Goal: Information Seeking & Learning: Learn about a topic

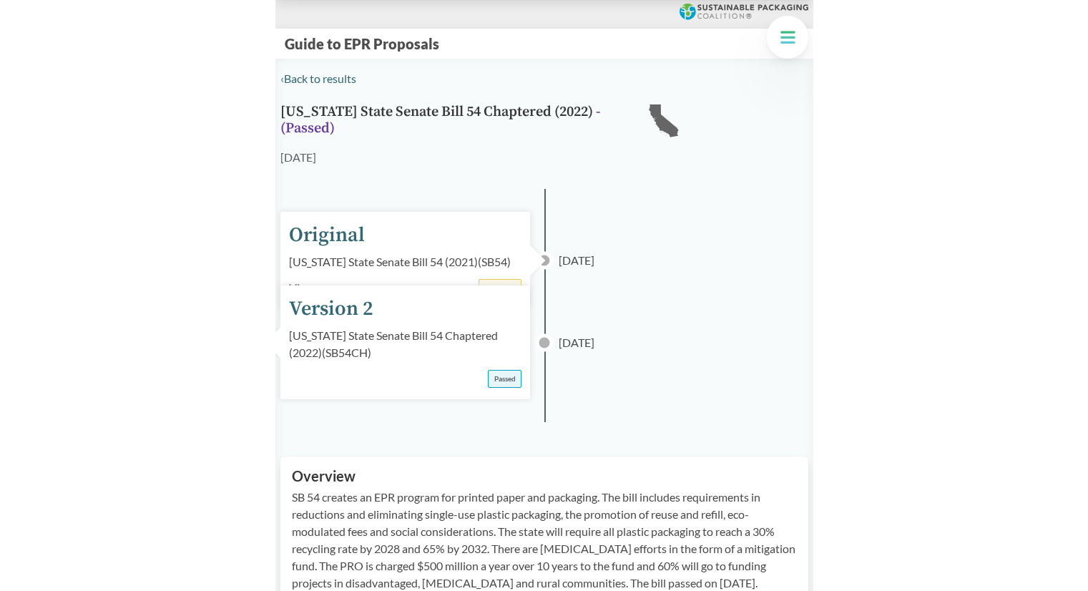
scroll to position [358, 0]
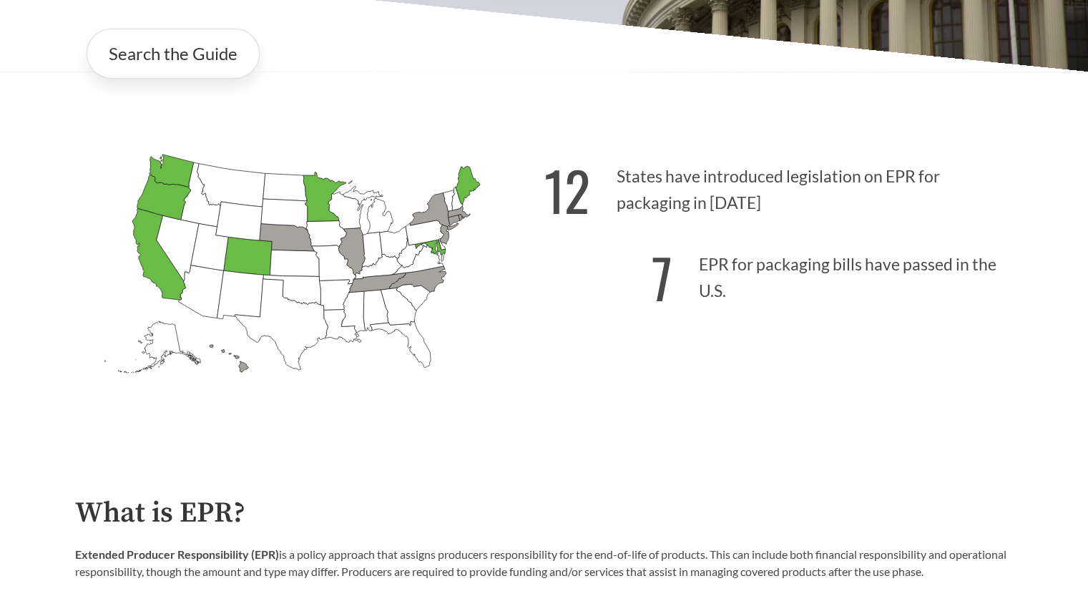
scroll to position [358, 0]
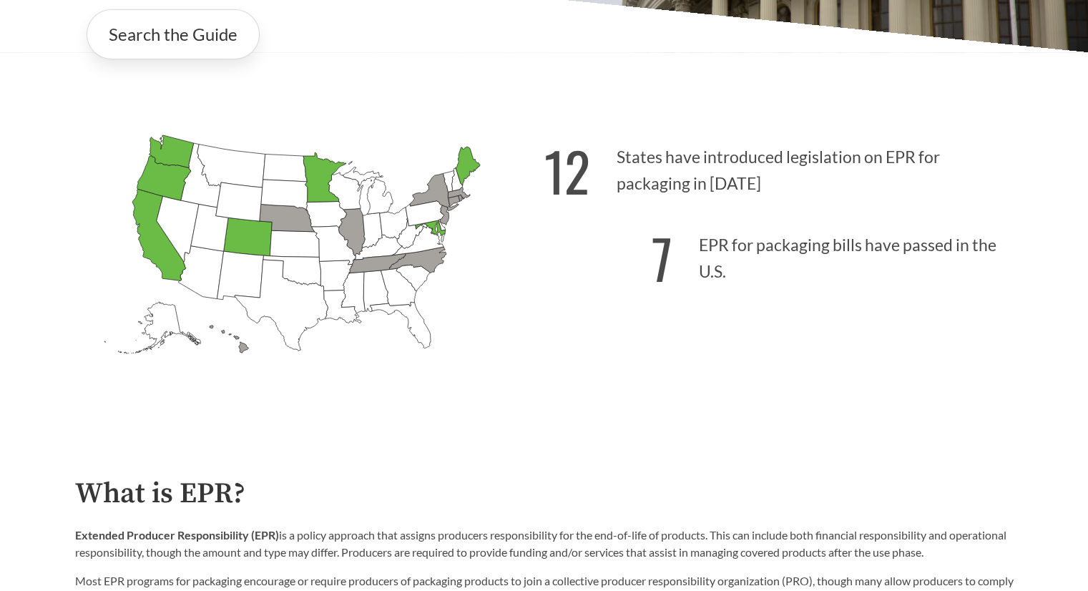
drag, startPoint x: 310, startPoint y: 204, endPoint x: 428, endPoint y: 177, distance: 120.9
click at [310, 200] on icon "[US_STATE] Passed: 1" at bounding box center [324, 177] width 43 height 49
drag, startPoint x: 438, startPoint y: 177, endPoint x: 483, endPoint y: 174, distance: 45.2
click at [444, 177] on g "[US_STATE] Introduced: [US_STATE] Introduced: [US_STATE] Introduced: [US_STATE]…" at bounding box center [291, 244] width 375 height 218
drag, startPoint x: 486, startPoint y: 173, endPoint x: 466, endPoint y: 199, distance: 32.6
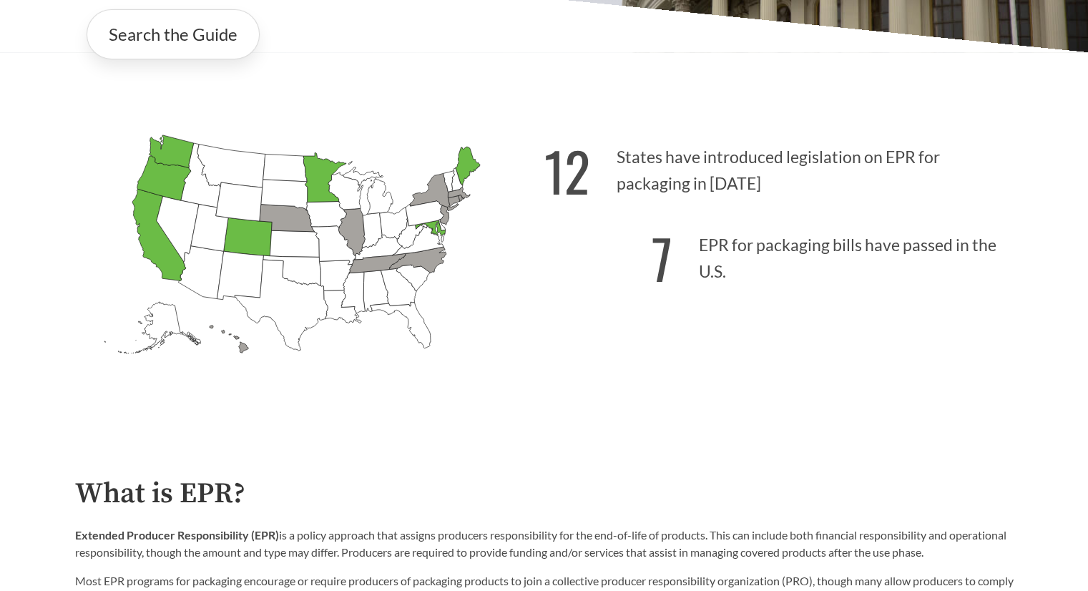
click at [487, 173] on icon "[US_STATE] Introduced: [US_STATE] Introduced: [US_STATE] Introduced: [US_STATE]…" at bounding box center [309, 268] width 469 height 293
click at [439, 235] on icon "[US_STATE] Passed: 1" at bounding box center [430, 227] width 30 height 15
click at [275, 227] on icon "[US_STATE] Introduced: 1" at bounding box center [286, 218] width 55 height 27
drag, startPoint x: 163, startPoint y: 184, endPoint x: 172, endPoint y: 152, distance: 33.3
click at [163, 183] on icon "[US_STATE] Passed: 1" at bounding box center [164, 178] width 54 height 44
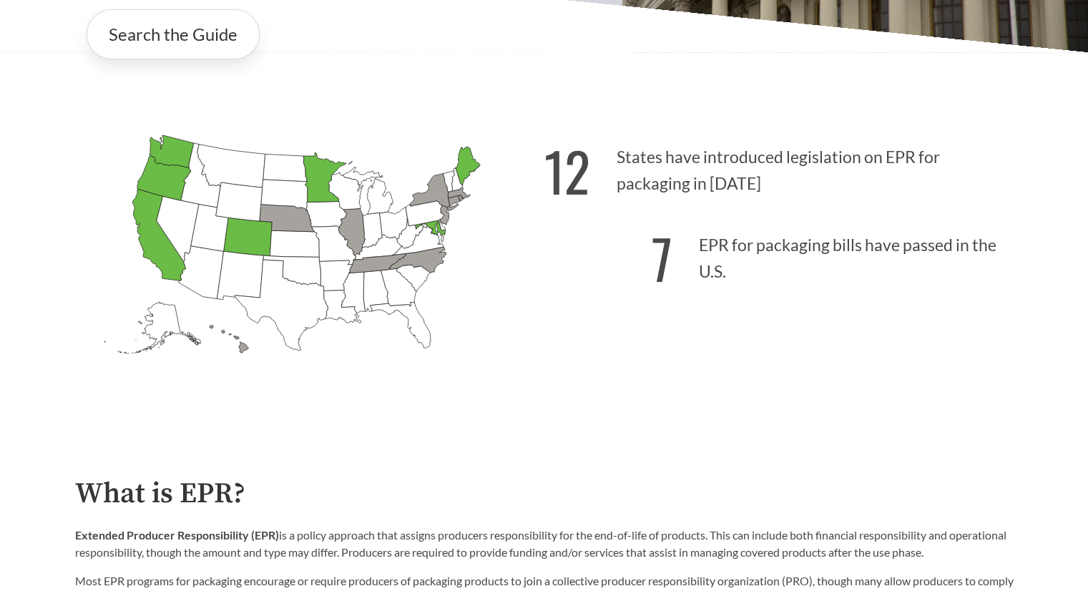
click at [172, 150] on icon "[US_STATE] Passed: 1" at bounding box center [171, 151] width 44 height 33
click at [167, 161] on icon "[US_STATE] Passed: 1" at bounding box center [171, 151] width 44 height 33
click at [166, 187] on icon "[US_STATE] Passed: 1" at bounding box center [164, 178] width 54 height 44
click at [155, 238] on icon "[US_STATE] Passed: 1" at bounding box center [159, 235] width 54 height 92
drag, startPoint x: 243, startPoint y: 242, endPoint x: 250, endPoint y: 238, distance: 8.0
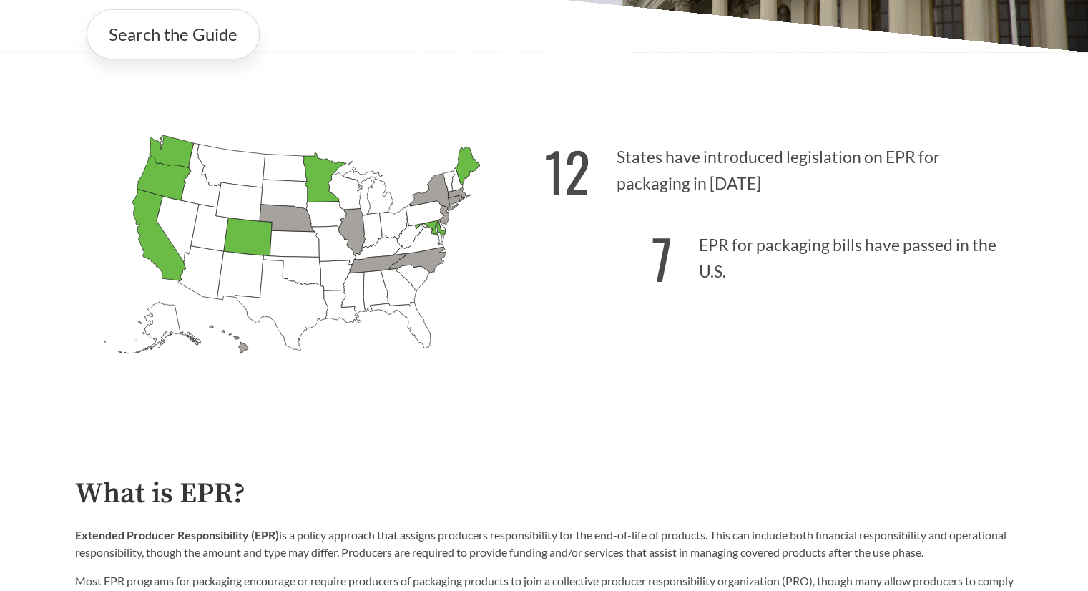
click at [250, 238] on icon "[US_STATE] Passed: 1" at bounding box center [247, 236] width 49 height 39
click at [323, 170] on icon "[US_STATE] Passed: 1" at bounding box center [324, 177] width 43 height 49
click at [501, 175] on icon "[US_STATE] Introduced: [US_STATE] Introduced: [US_STATE] Introduced: [US_STATE]…" at bounding box center [309, 268] width 469 height 293
click at [438, 241] on icon "[US_STATE] Introduced:" at bounding box center [418, 240] width 53 height 29
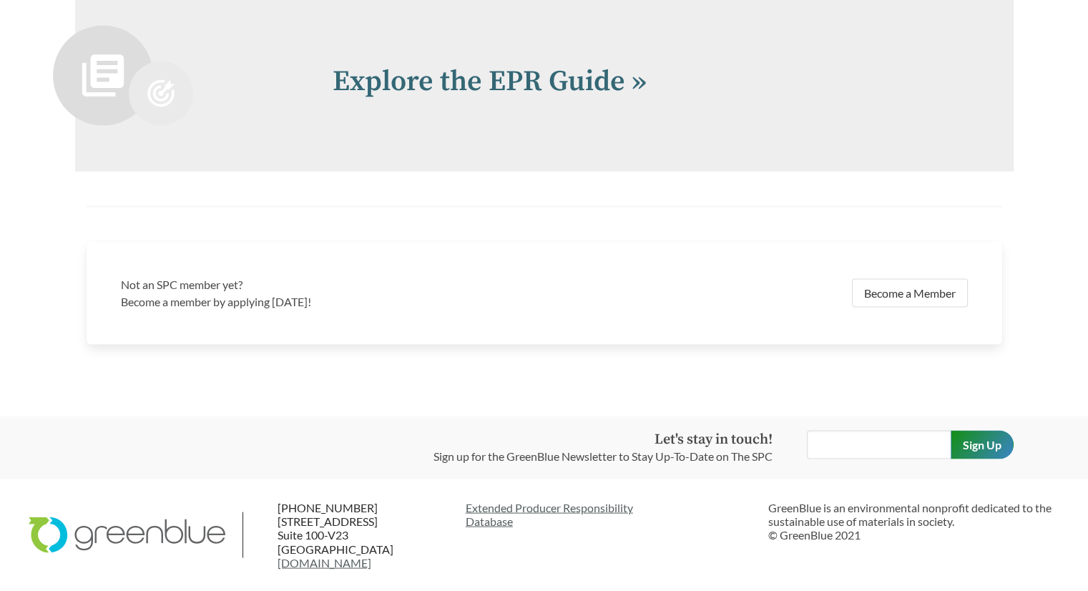
scroll to position [2932, 0]
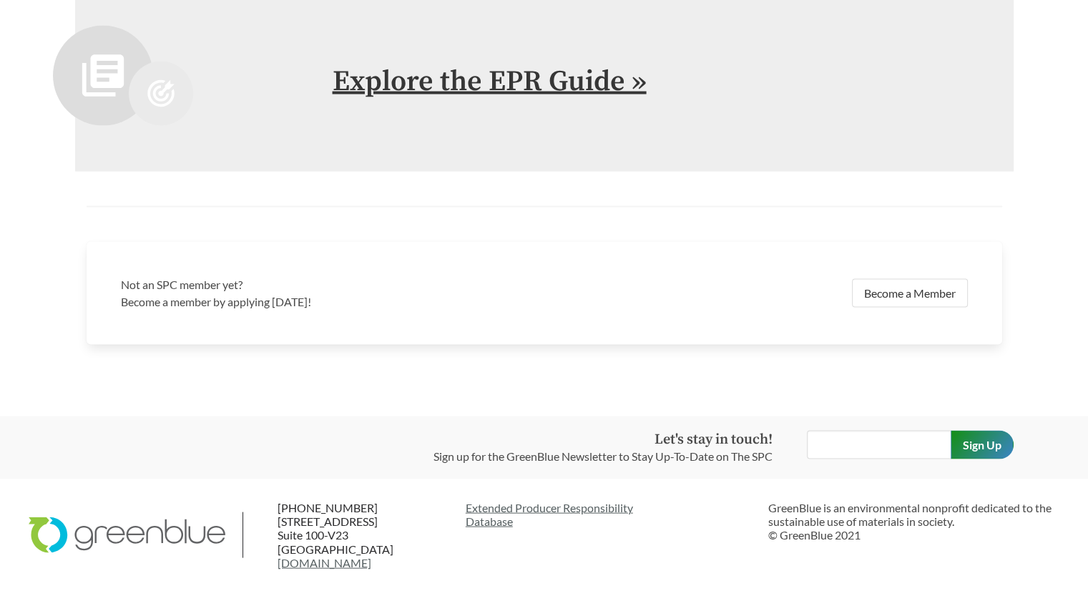
click at [537, 99] on link "Explore the EPR Guide »" at bounding box center [490, 82] width 314 height 36
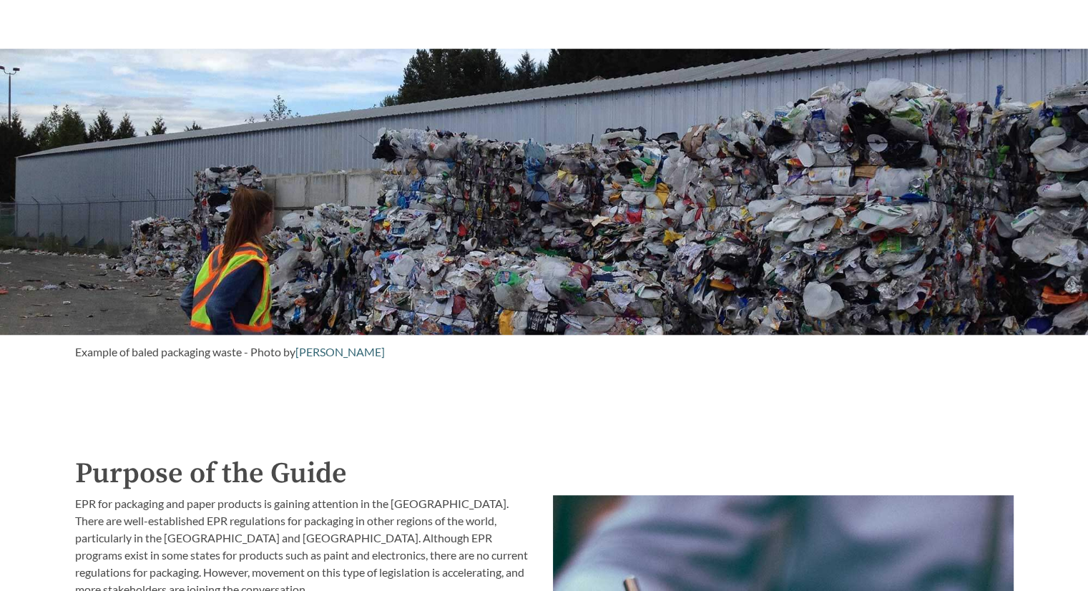
scroll to position [1216, 0]
